Goal: Find specific page/section: Find specific page/section

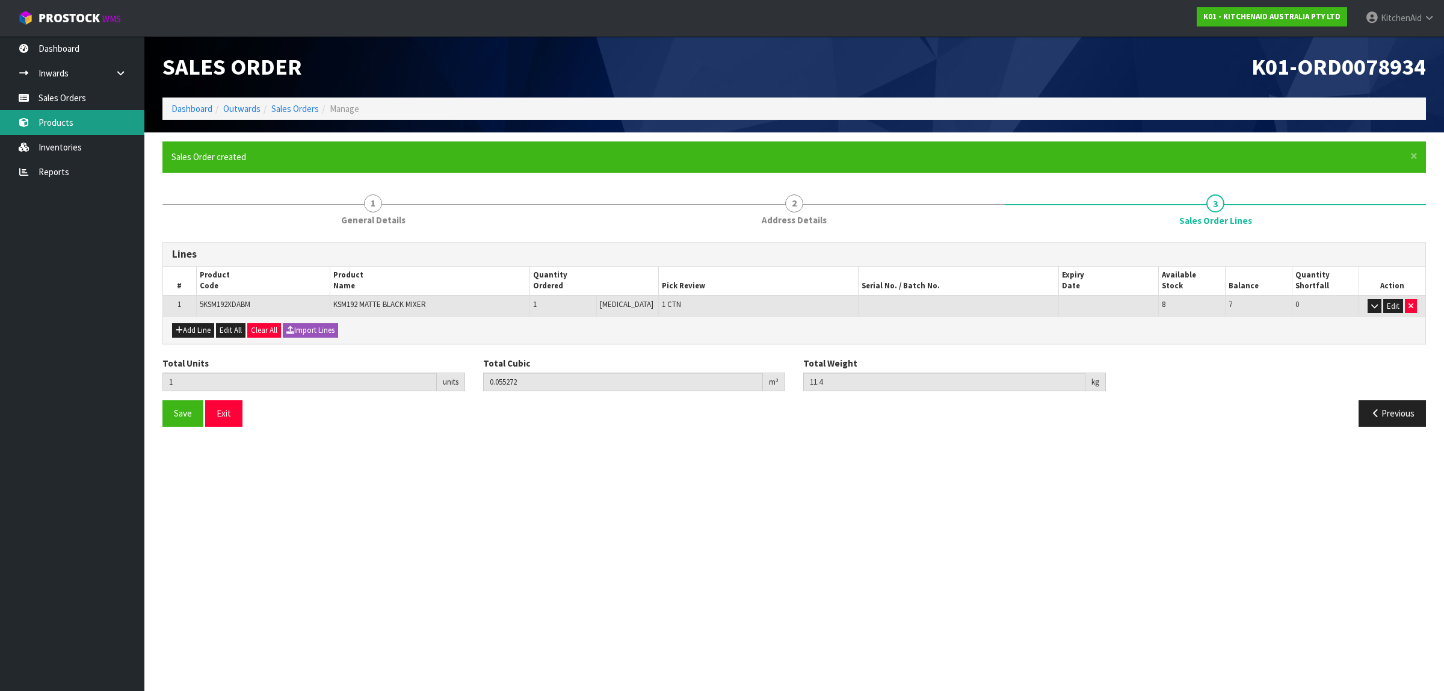
click at [67, 118] on link "Products" at bounding box center [72, 122] width 144 height 25
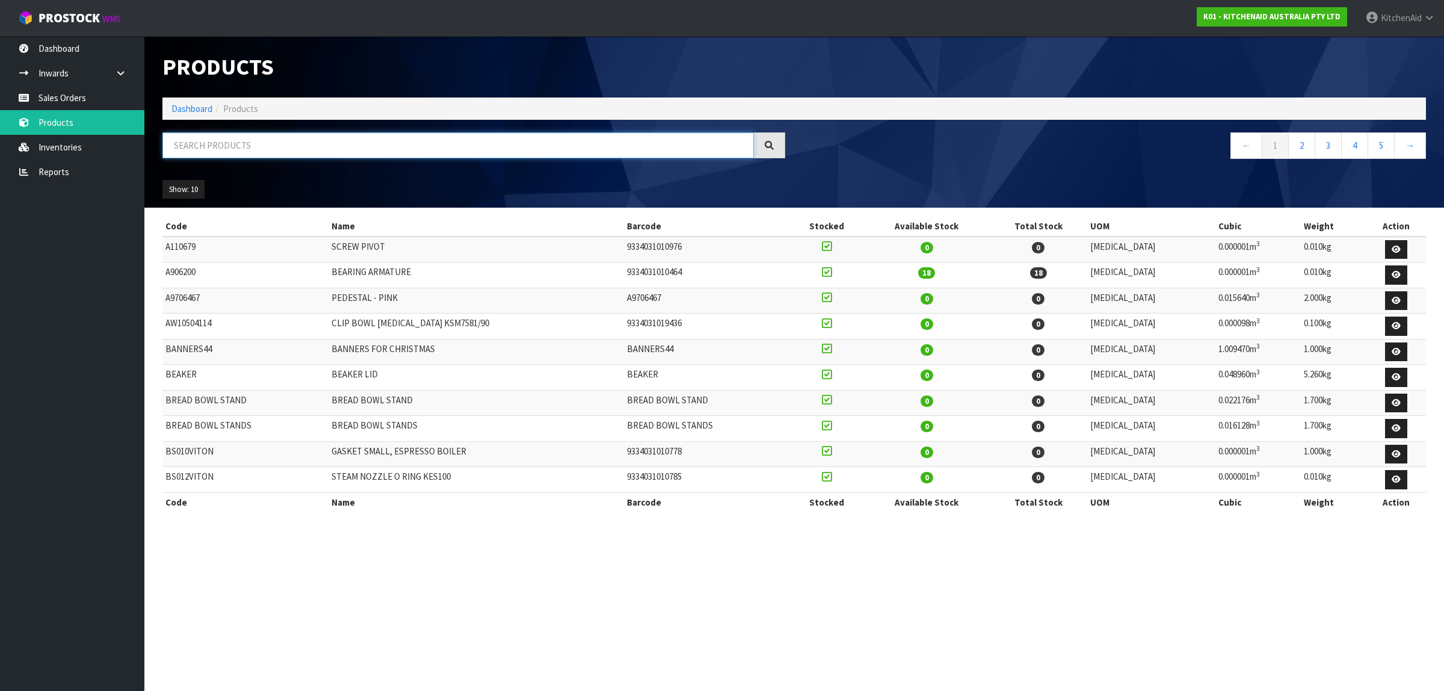
click at [233, 149] on input "text" at bounding box center [458, 145] width 592 height 26
paste input "WP240309-2"
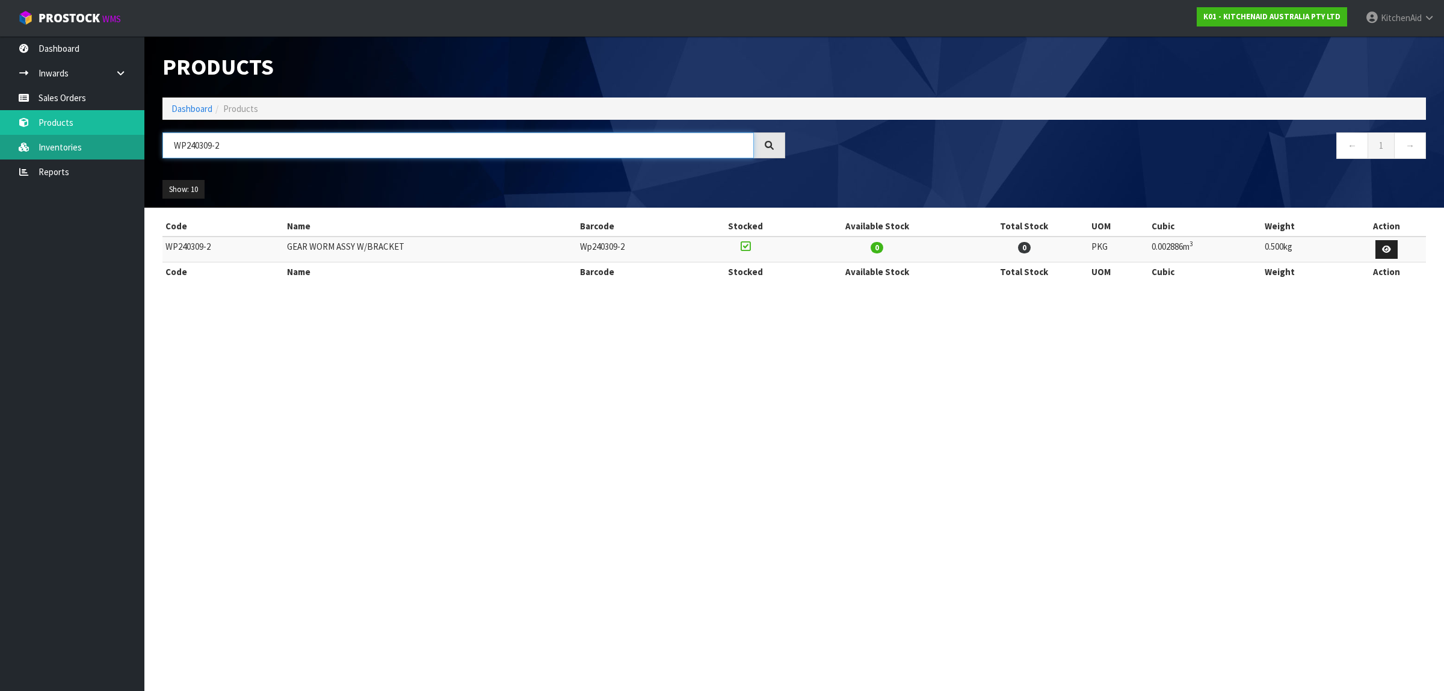
drag, startPoint x: 251, startPoint y: 152, endPoint x: 117, endPoint y: 140, distance: 134.1
click at [117, 140] on body "Toggle navigation ProStock WMS K01 - KITCHENAID AUSTRALIA PTY LTD [GEOGRAPHIC_D…" at bounding box center [722, 345] width 1444 height 691
paste input "11200218"
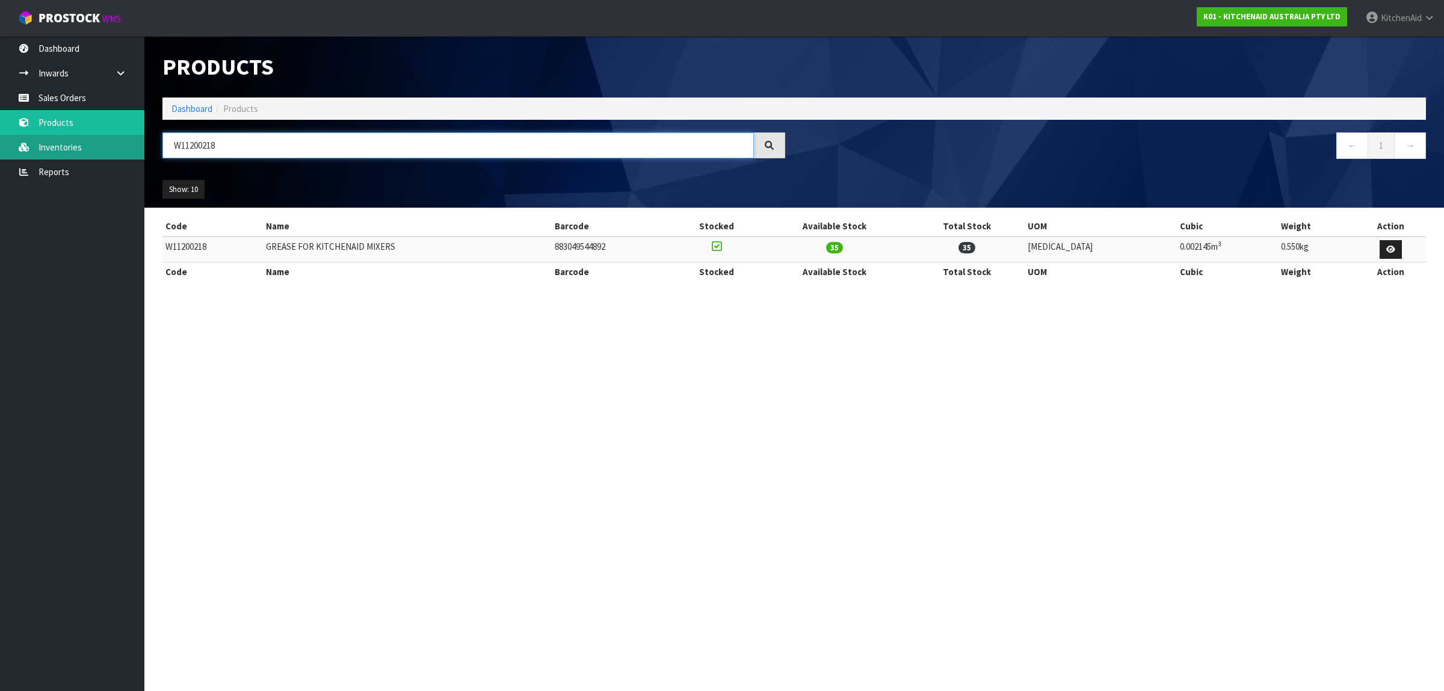
drag, startPoint x: 258, startPoint y: 143, endPoint x: 109, endPoint y: 143, distance: 148.6
click at [109, 143] on body "Toggle navigation ProStock WMS K01 - KITCHENAID AUSTRALIA PTY LTD [GEOGRAPHIC_D…" at bounding box center [722, 345] width 1444 height 691
paste input "567753"
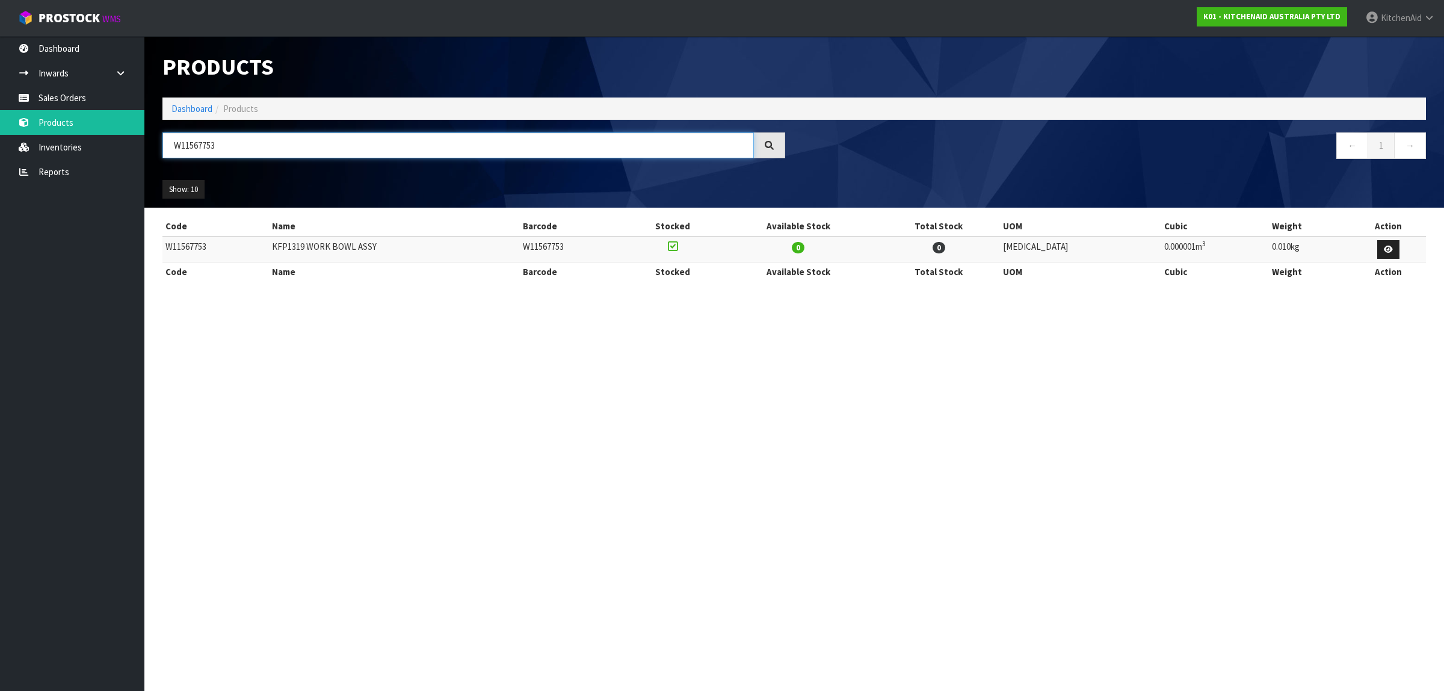
paste input "PW10119326"
drag, startPoint x: 232, startPoint y: 144, endPoint x: 163, endPoint y: 137, distance: 69.6
click at [163, 137] on input "WPW10119326" at bounding box center [458, 145] width 592 height 26
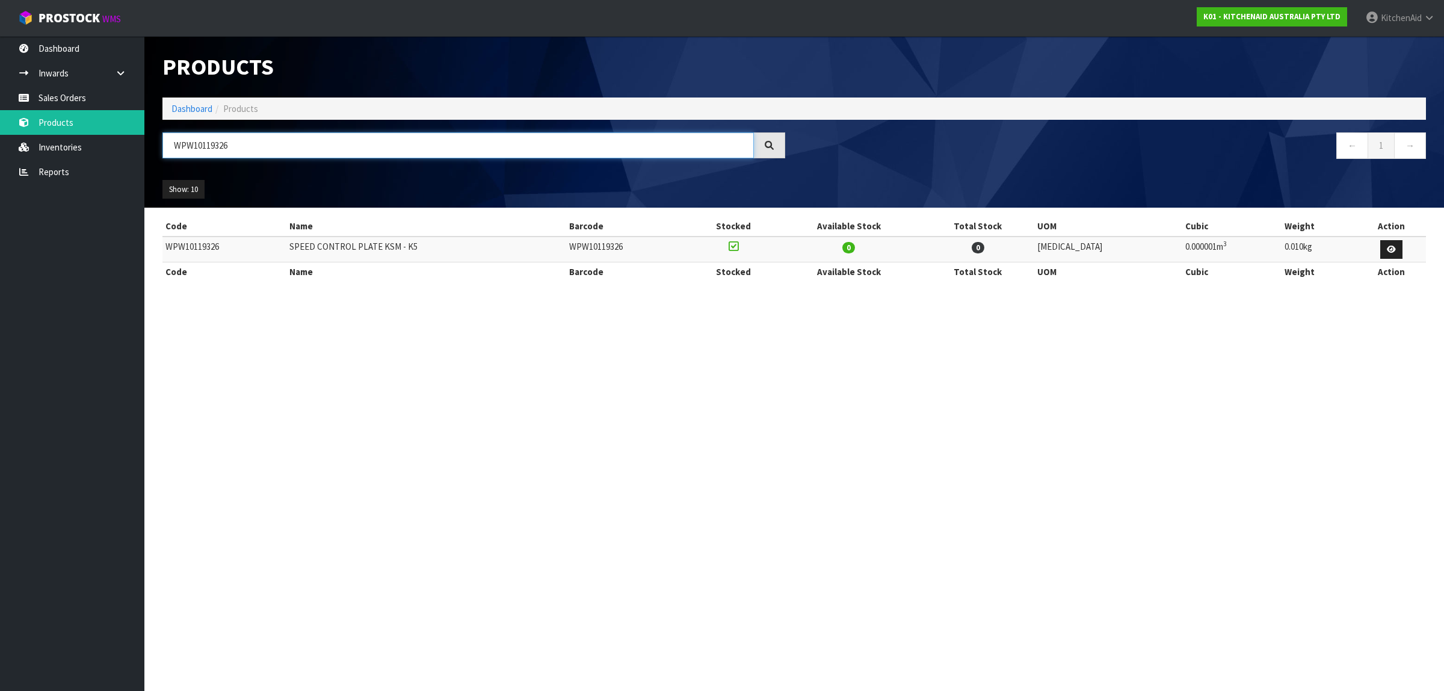
type input "WPW10119326"
